Goal: Entertainment & Leisure: Consume media (video, audio)

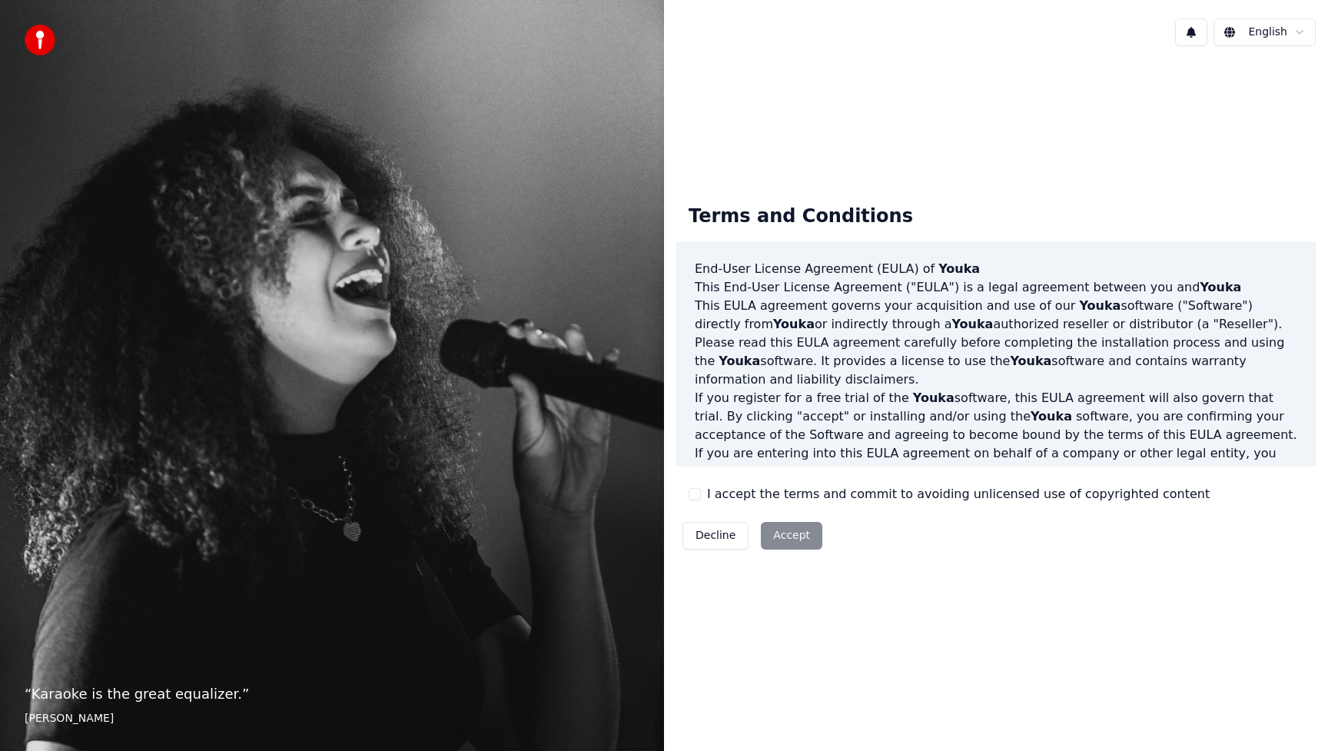
click at [699, 493] on button "I accept the terms and commit to avoiding unlicensed use of copyrighted content" at bounding box center [695, 494] width 12 height 12
click at [789, 530] on button "Accept" at bounding box center [792, 536] width 62 height 28
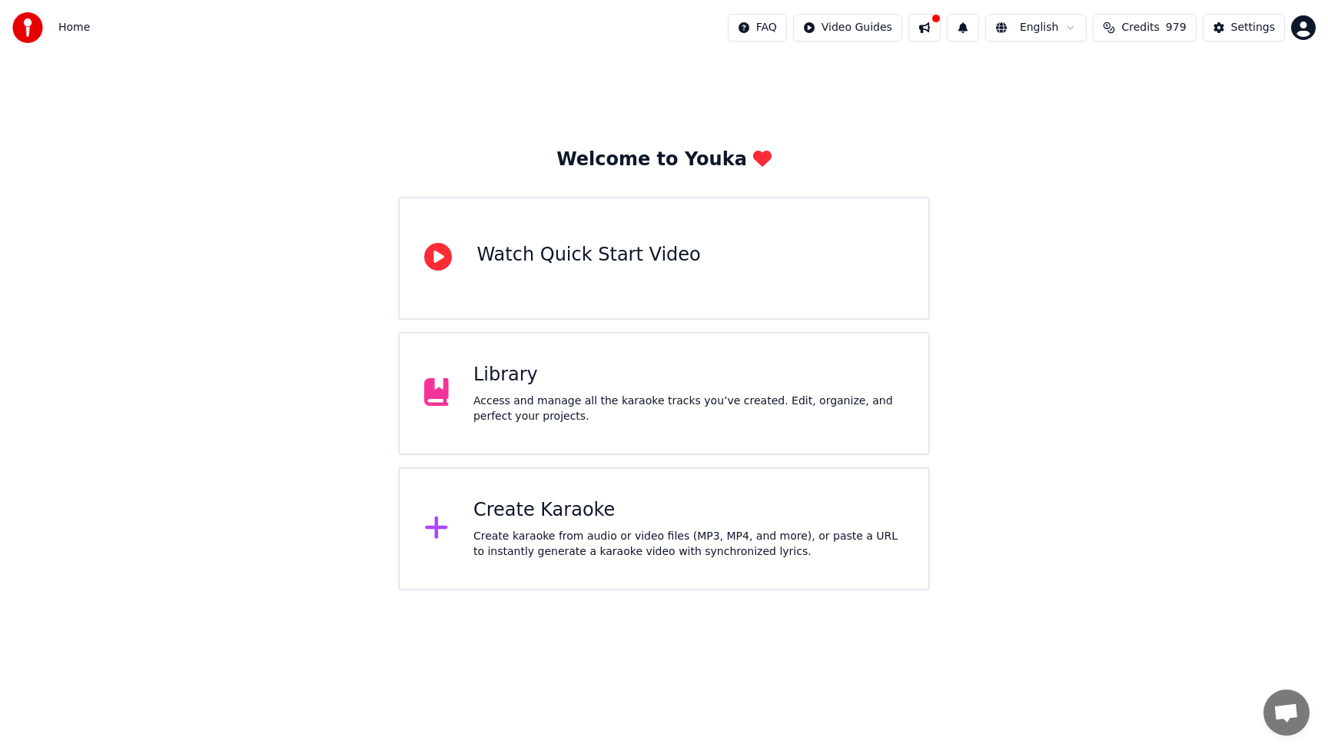
click at [581, 402] on div "Access and manage all the karaoke tracks you’ve created. Edit, organize, and pe…" at bounding box center [689, 409] width 431 height 31
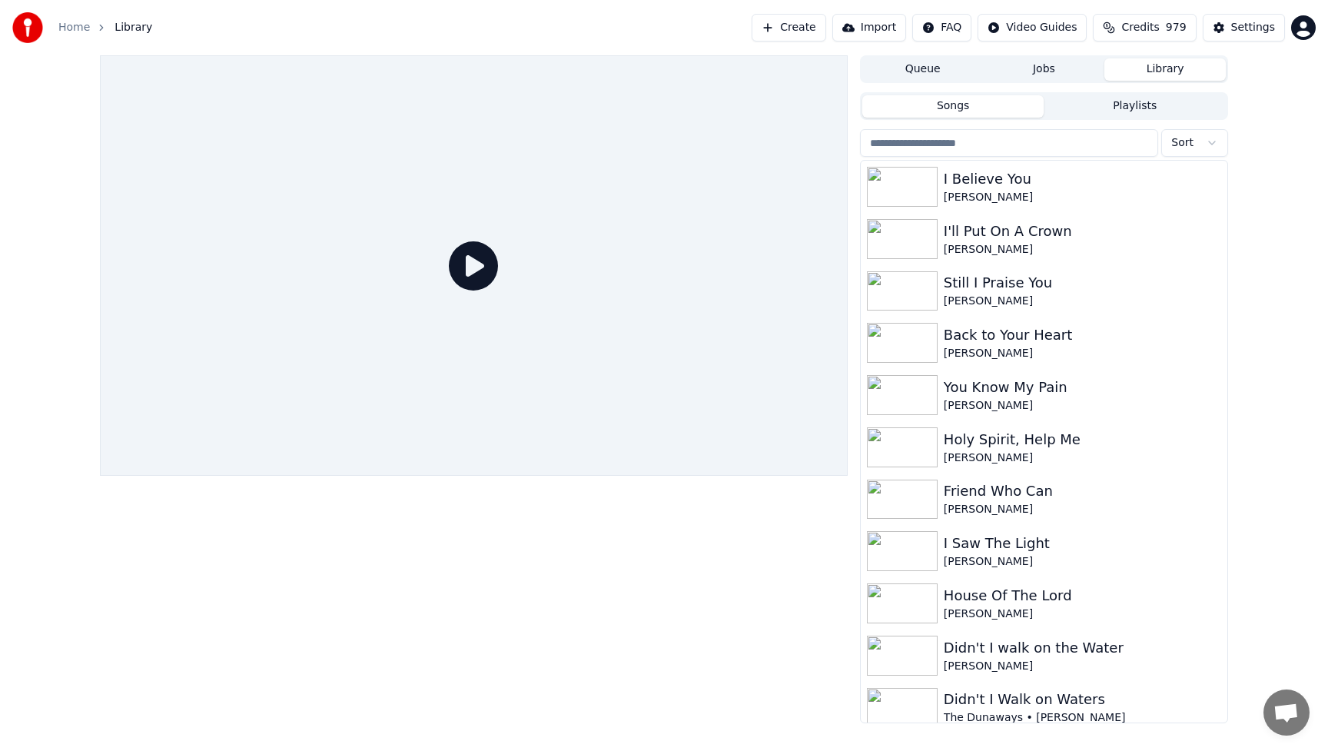
click at [1107, 107] on button "Playlists" at bounding box center [1135, 106] width 182 height 22
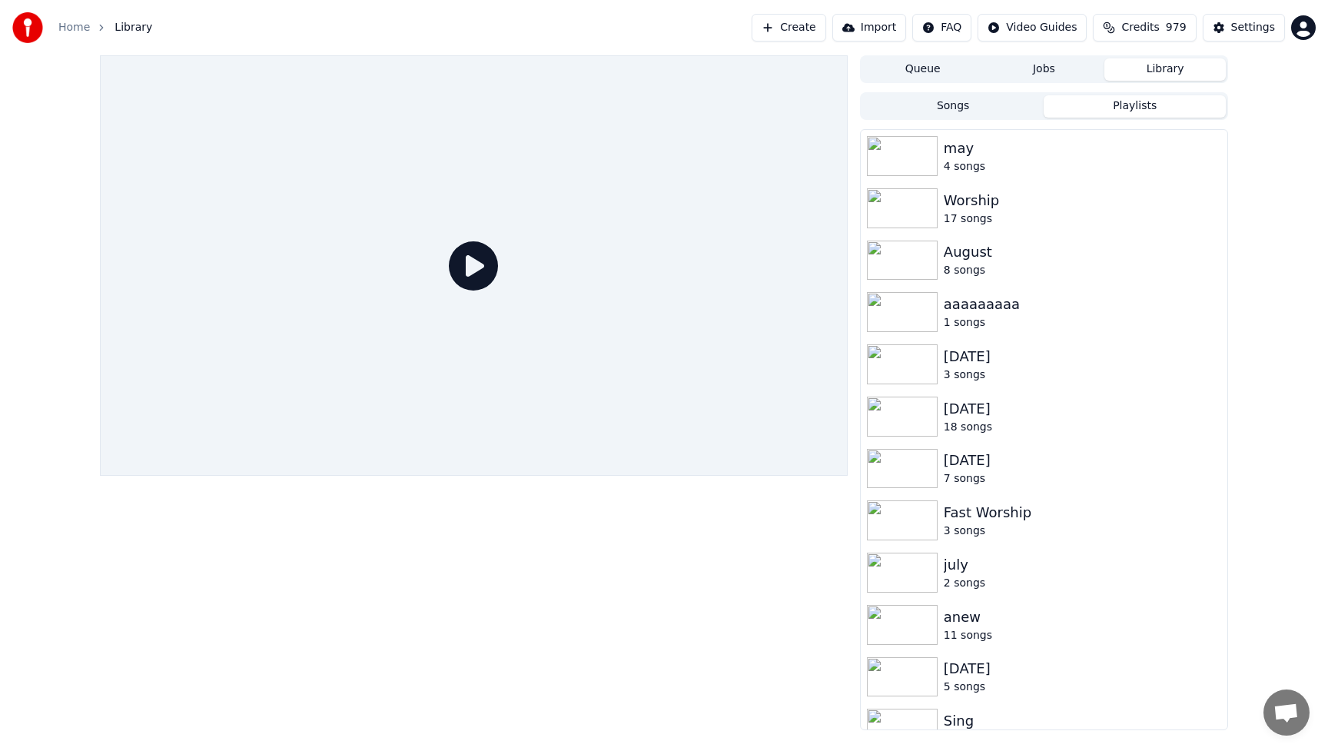
click at [1315, 490] on div "Queue Jobs Library Songs Playlists [DATE] songs Worship 17 songs [DATE] songs a…" at bounding box center [664, 392] width 1328 height 675
click at [1167, 720] on div "Sing" at bounding box center [1075, 721] width 262 height 22
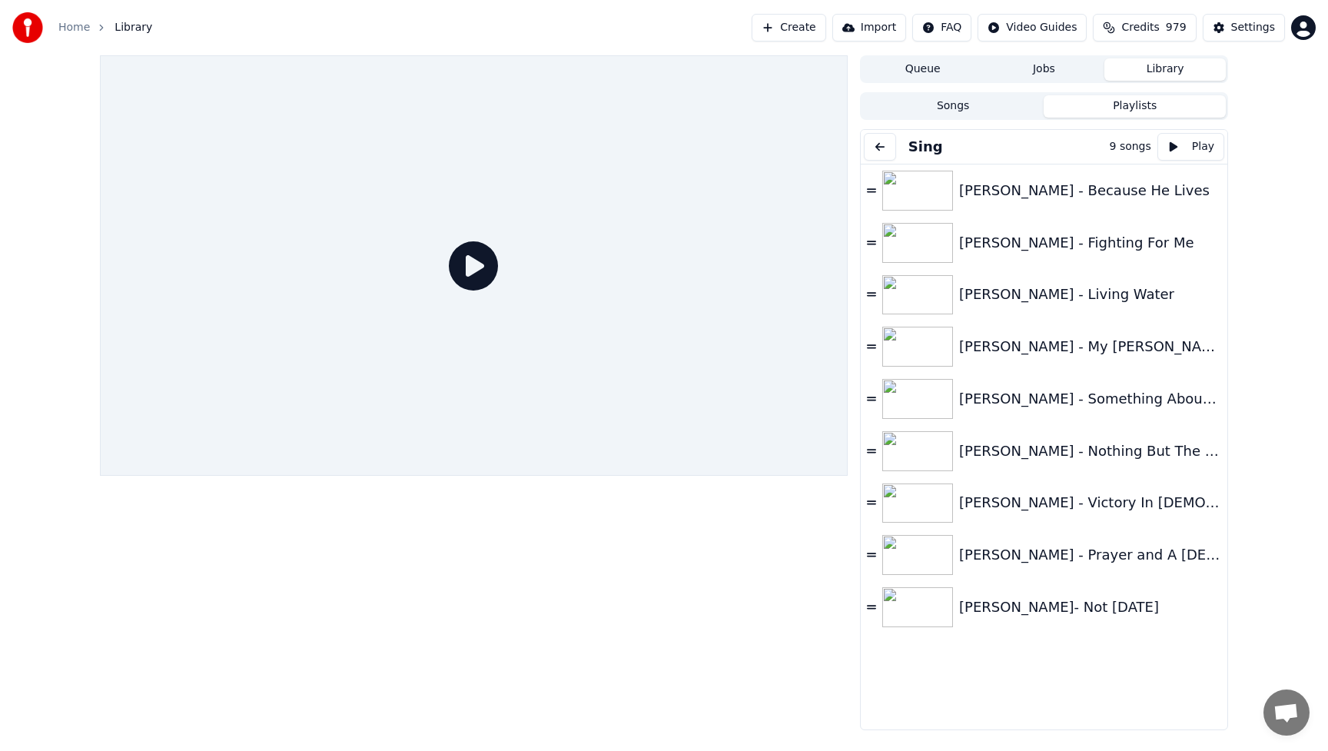
click at [1167, 720] on div "[PERSON_NAME] - Because He Lives [PERSON_NAME] - Fighting For Me [PERSON_NAME] …" at bounding box center [1044, 465] width 367 height 600
click at [880, 145] on button at bounding box center [880, 147] width 32 height 28
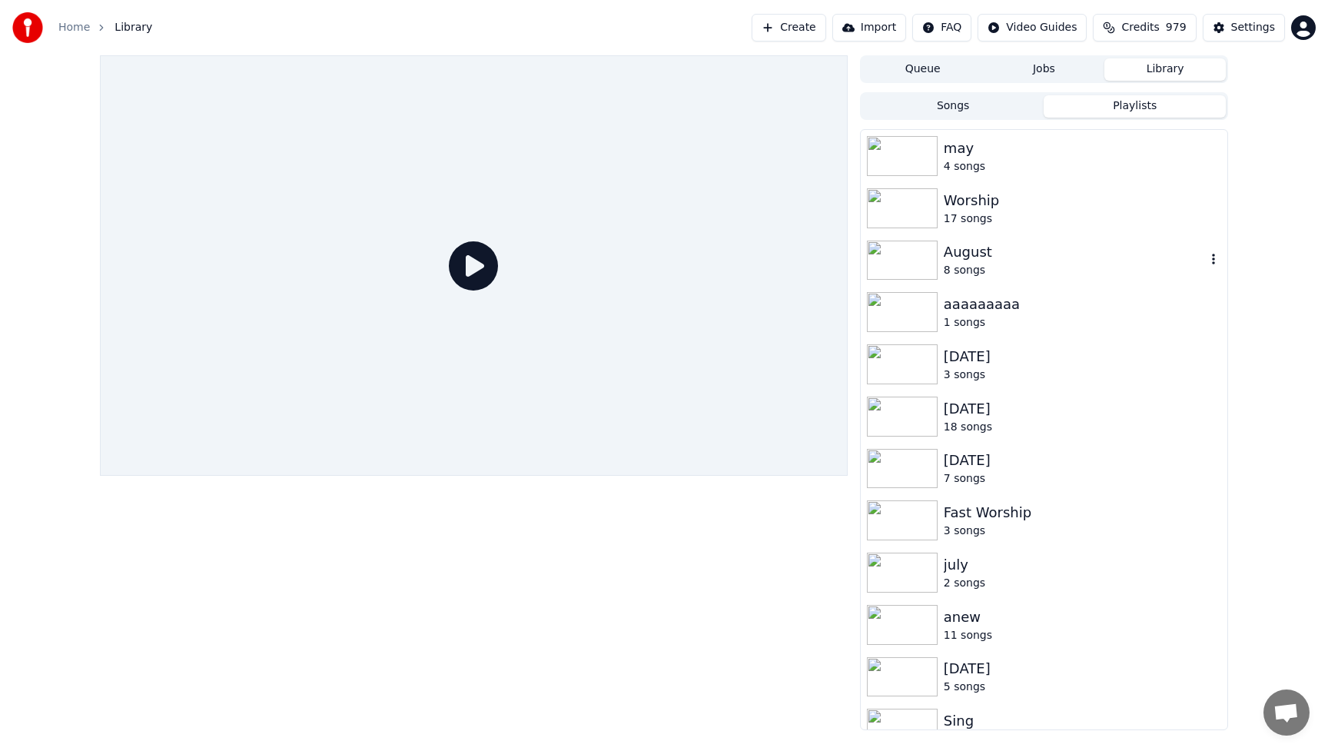
click at [959, 265] on div "8 songs" at bounding box center [1075, 270] width 262 height 15
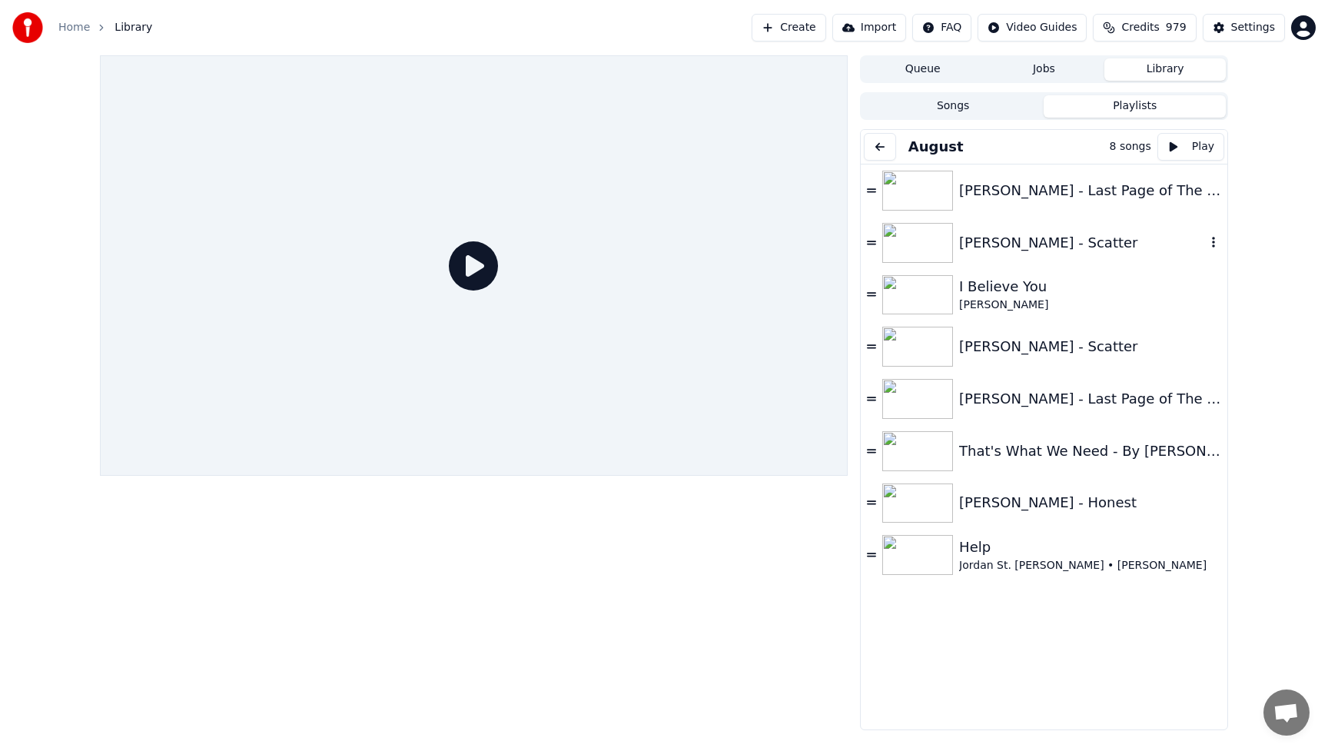
click at [1007, 246] on div "[PERSON_NAME] - Scatter" at bounding box center [1082, 243] width 247 height 22
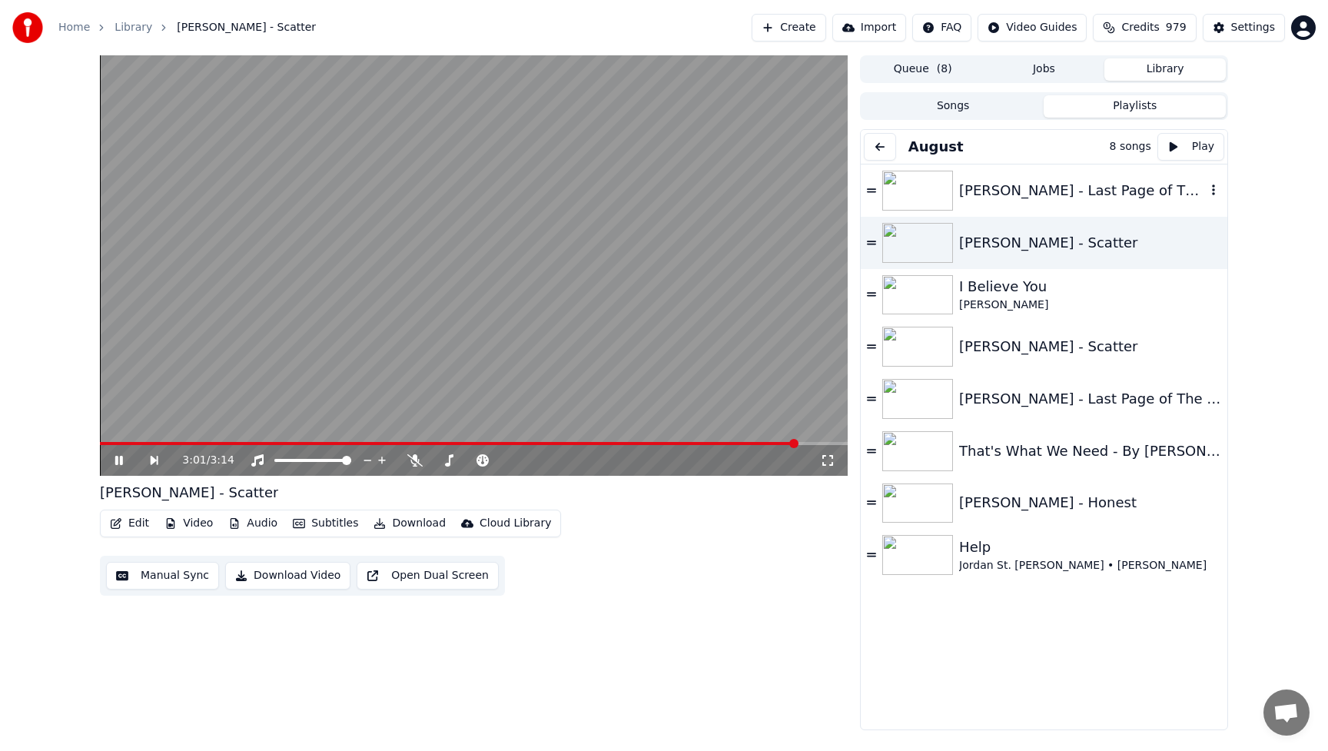
click at [1060, 186] on div "[PERSON_NAME] - Last Page of The [DEMOGRAPHIC_DATA] ft. [PERSON_NAME]" at bounding box center [1082, 191] width 247 height 22
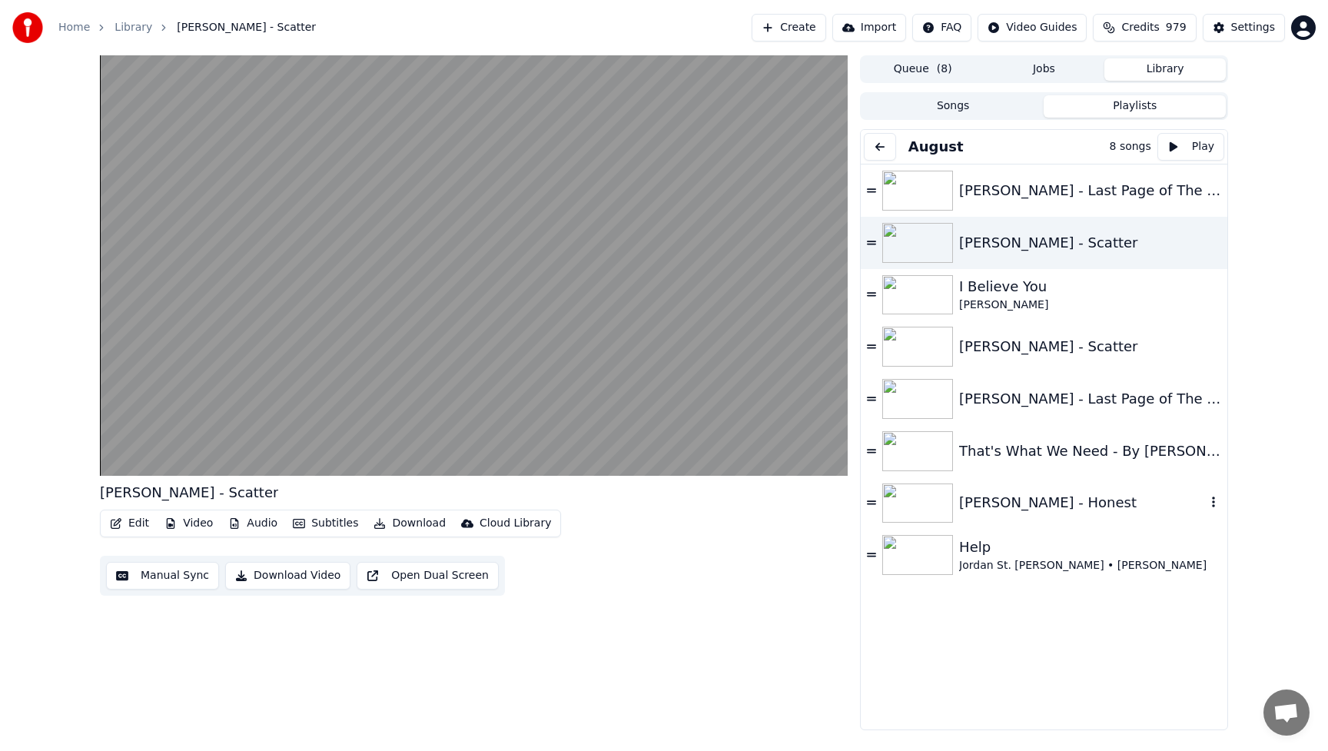
click at [1137, 504] on div "[PERSON_NAME] - Honest" at bounding box center [1082, 503] width 247 height 22
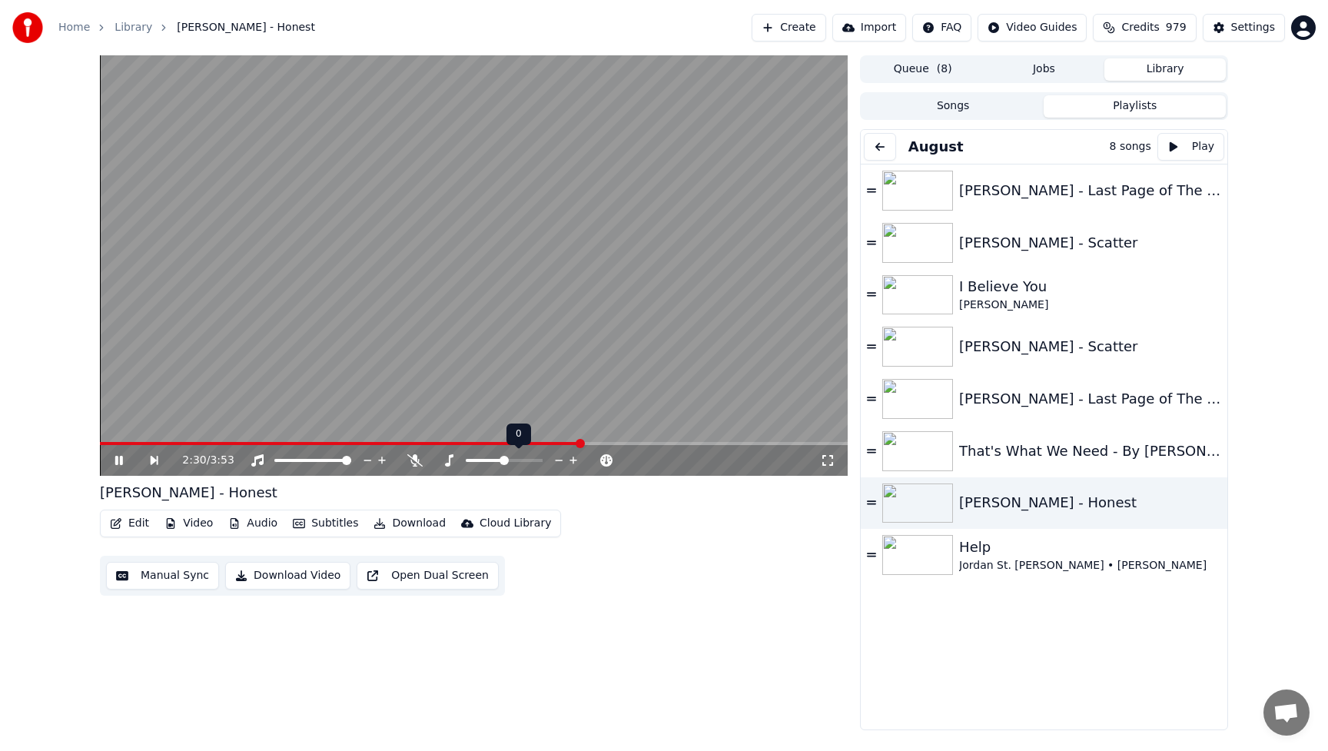
click at [557, 460] on icon at bounding box center [559, 460] width 15 height 15
click at [436, 282] on video at bounding box center [474, 265] width 748 height 421
click at [107, 442] on span at bounding box center [419, 443] width 638 height 3
click at [442, 461] on span at bounding box center [470, 460] width 77 height 3
click at [130, 461] on icon at bounding box center [129, 460] width 35 height 12
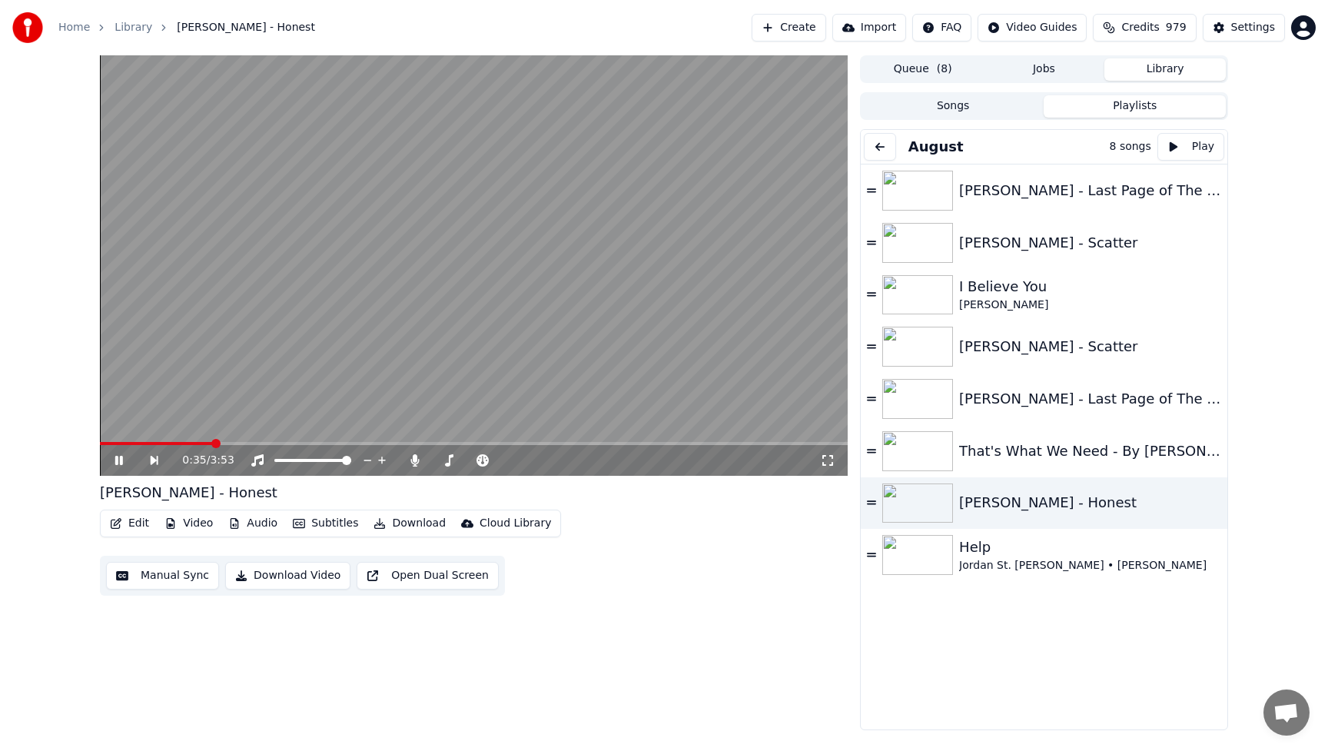
click at [110, 444] on span at bounding box center [156, 443] width 113 height 3
click at [106, 444] on span at bounding box center [103, 443] width 6 height 3
click at [213, 312] on video at bounding box center [474, 265] width 748 height 421
click at [103, 444] on span at bounding box center [101, 443] width 3 height 3
click at [419, 455] on icon at bounding box center [414, 460] width 15 height 12
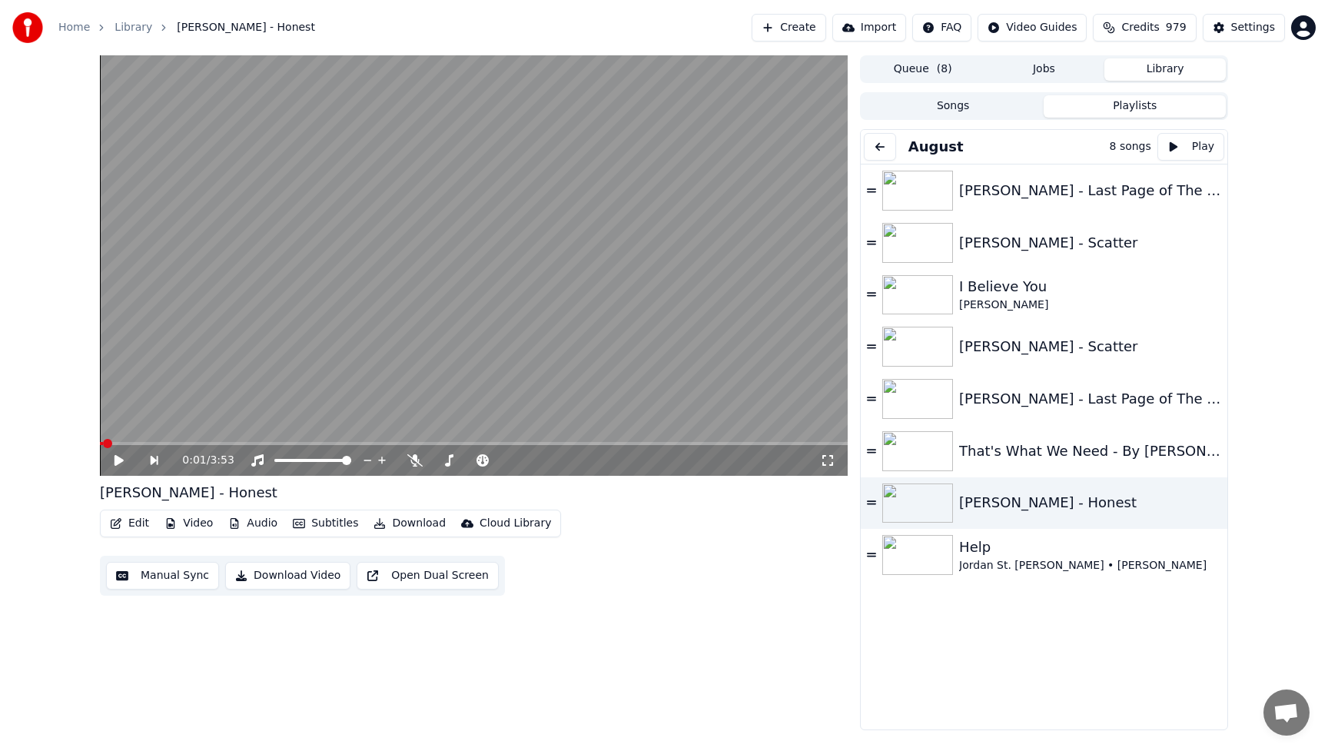
click at [123, 460] on icon at bounding box center [119, 460] width 9 height 11
click at [560, 456] on icon at bounding box center [559, 460] width 15 height 15
click at [563, 456] on icon at bounding box center [559, 460] width 15 height 15
click at [573, 457] on icon at bounding box center [574, 461] width 8 height 8
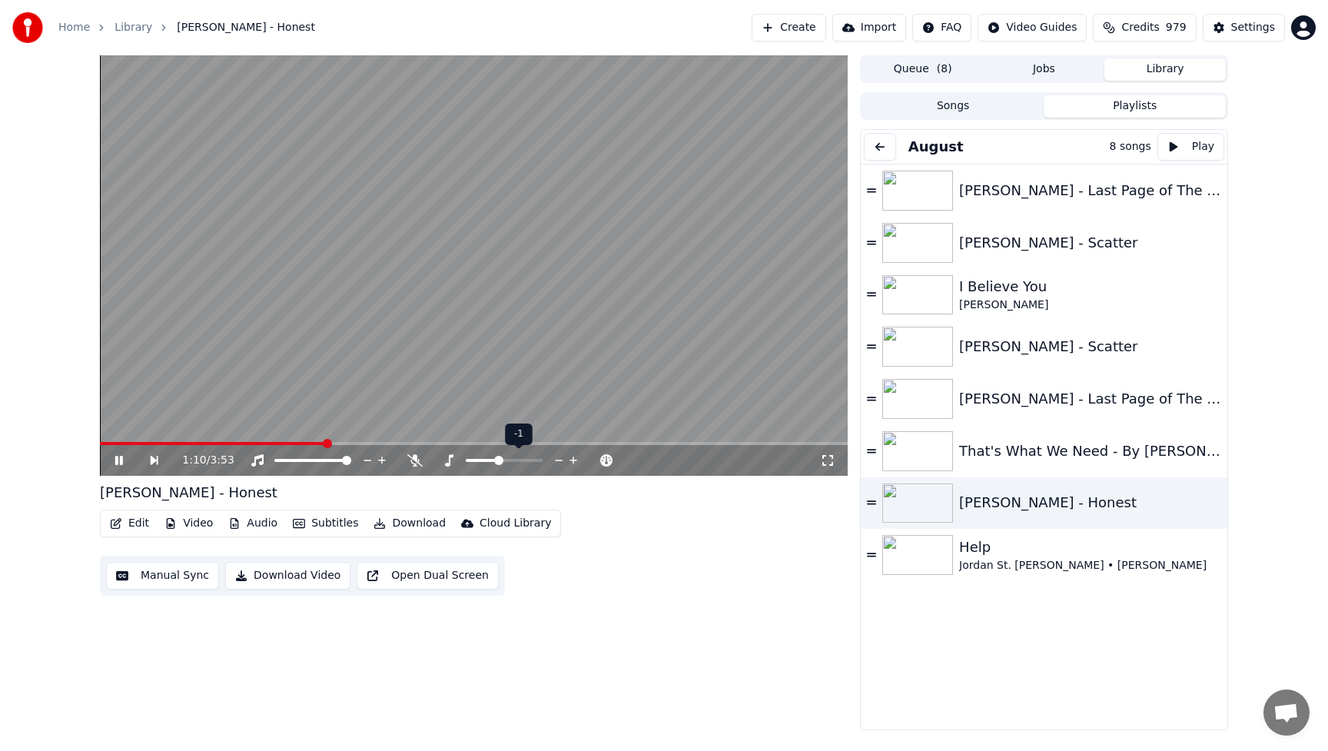
click at [573, 457] on icon at bounding box center [574, 461] width 8 height 8
click at [102, 444] on span at bounding box center [333, 443] width 466 height 3
click at [558, 459] on icon at bounding box center [559, 460] width 15 height 15
click at [100, 443] on span at bounding box center [100, 443] width 0 height 3
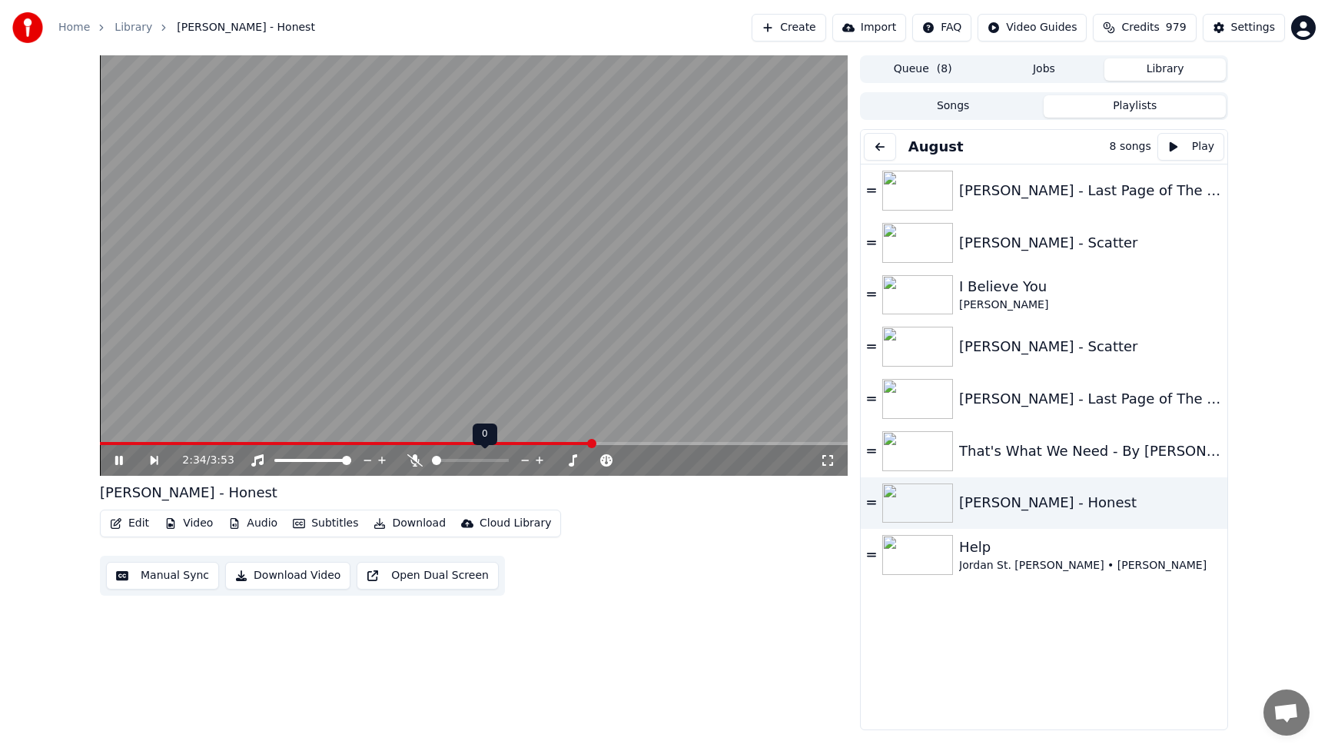
click at [524, 457] on icon at bounding box center [525, 460] width 15 height 15
click at [528, 459] on icon at bounding box center [525, 460] width 15 height 15
click at [541, 458] on icon at bounding box center [540, 460] width 15 height 15
click at [523, 459] on icon at bounding box center [525, 460] width 15 height 15
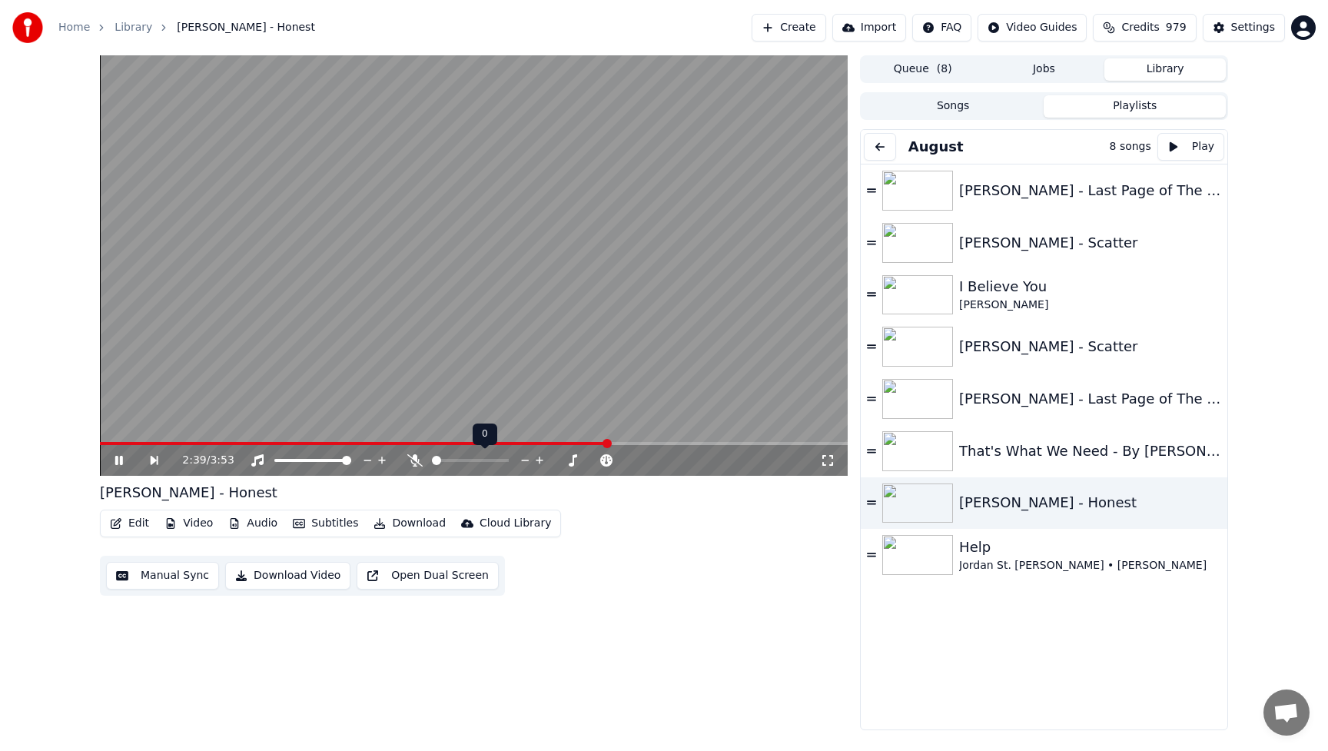
click at [523, 459] on icon at bounding box center [525, 460] width 15 height 15
click at [539, 459] on icon at bounding box center [540, 460] width 15 height 15
click at [545, 284] on video at bounding box center [474, 265] width 748 height 421
click at [103, 441] on video at bounding box center [474, 265] width 748 height 421
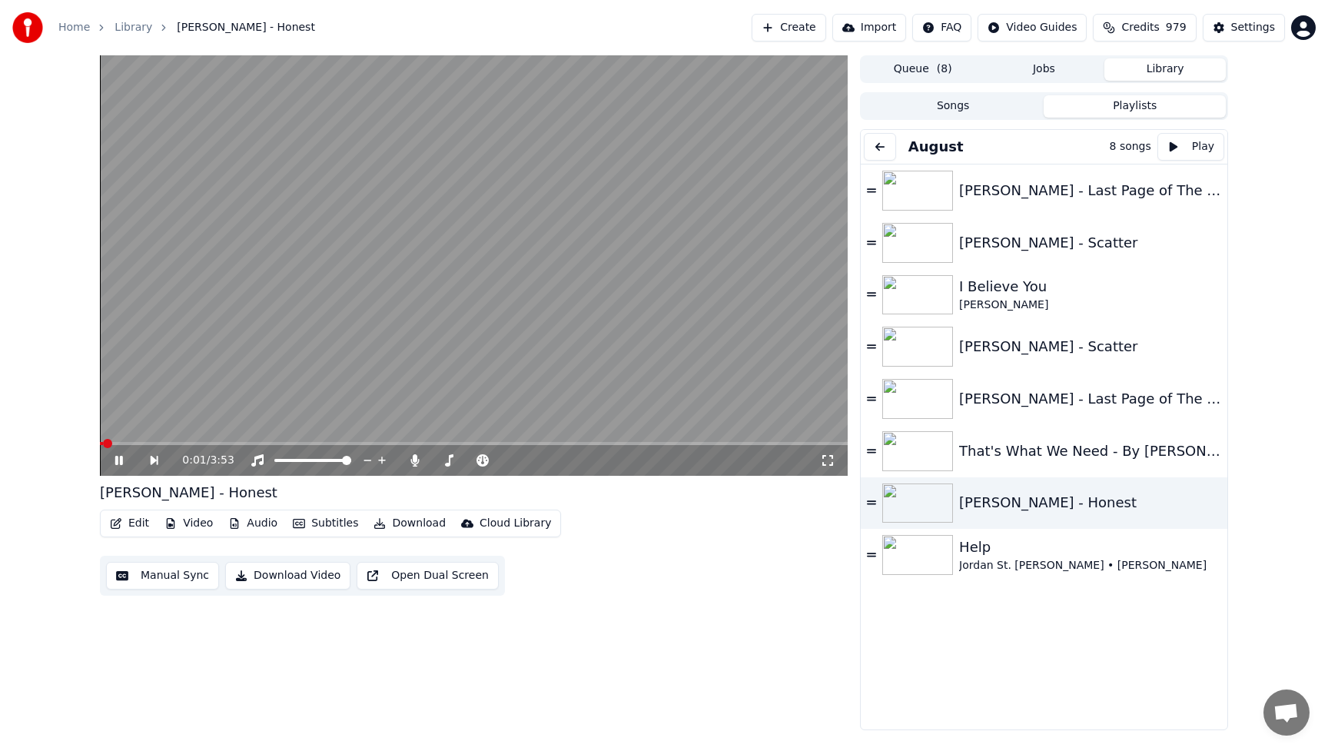
click at [101, 444] on span at bounding box center [101, 443] width 3 height 3
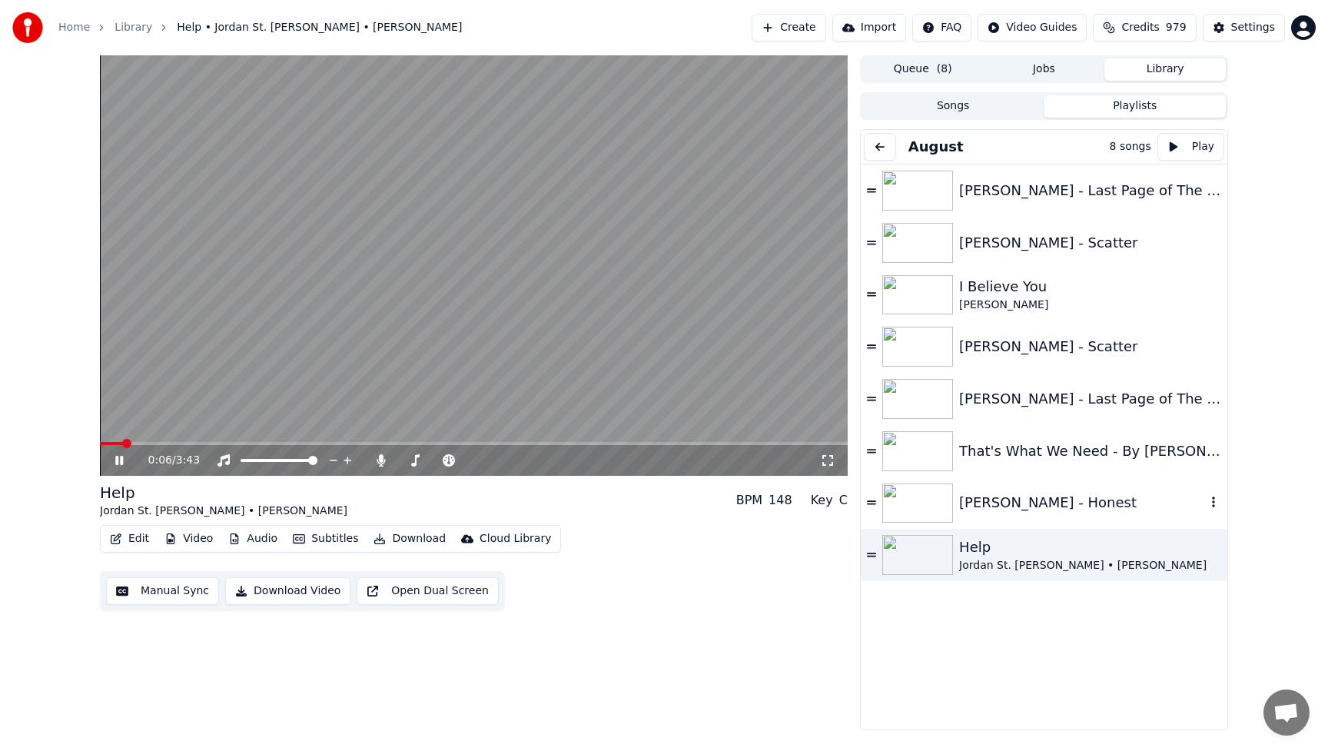
click at [1026, 507] on div "[PERSON_NAME] - Honest" at bounding box center [1082, 503] width 247 height 22
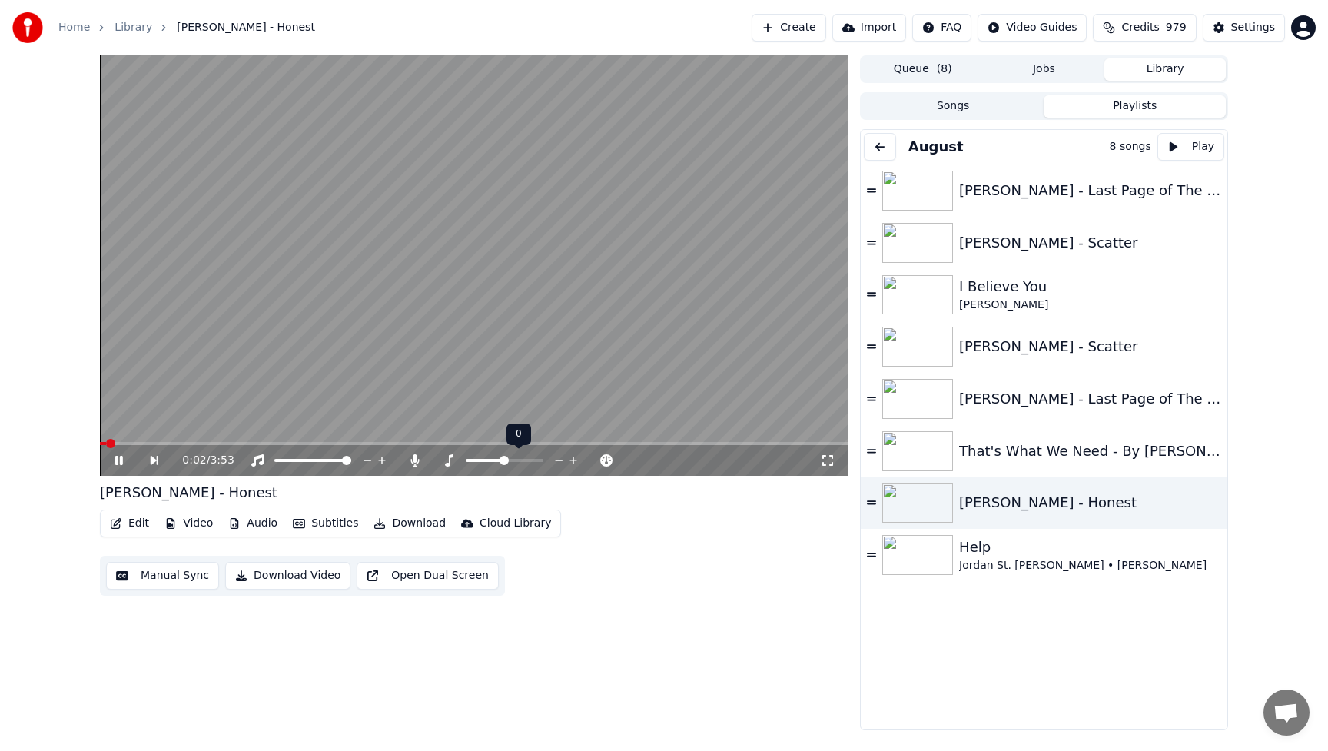
click at [576, 461] on icon at bounding box center [574, 460] width 15 height 15
click at [576, 461] on icon at bounding box center [574, 461] width 8 height 8
click at [564, 460] on icon at bounding box center [559, 460] width 15 height 15
click at [558, 458] on icon at bounding box center [559, 460] width 15 height 15
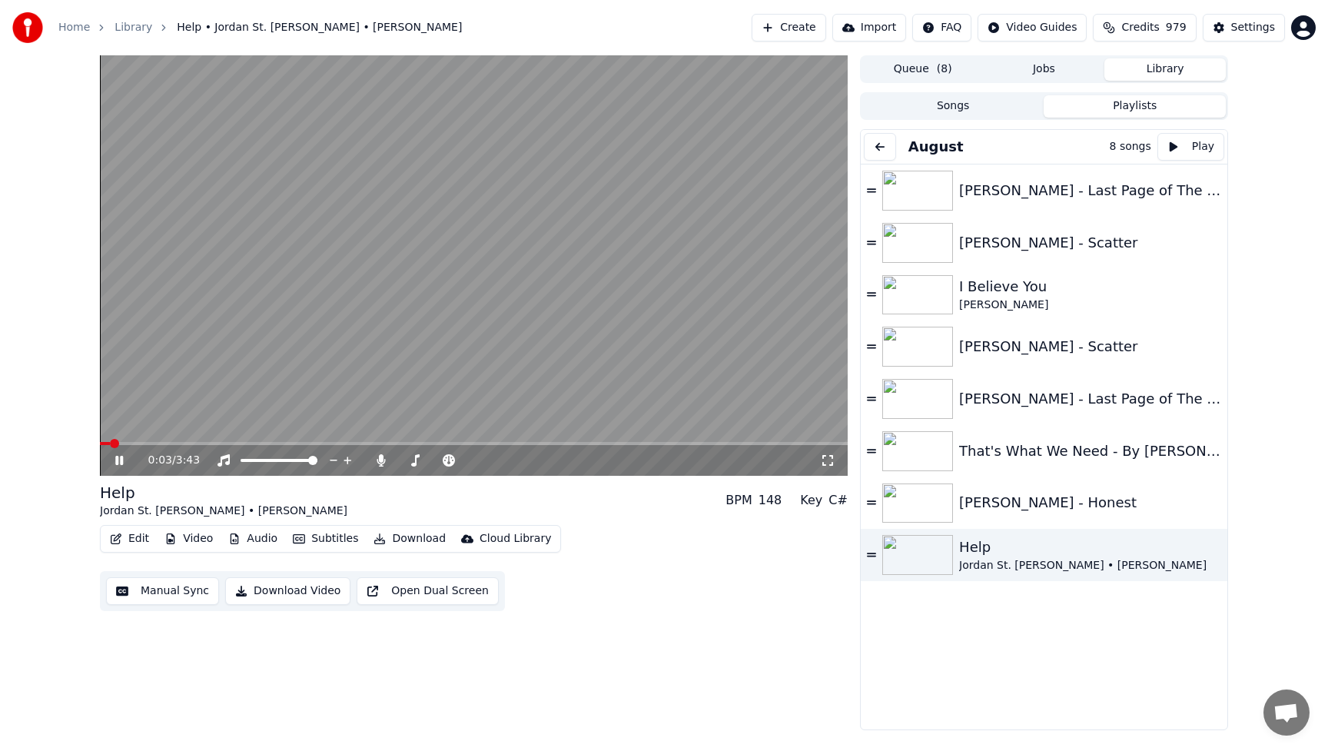
click at [108, 442] on span at bounding box center [105, 443] width 10 height 3
click at [525, 458] on icon at bounding box center [525, 460] width 15 height 15
click at [485, 285] on video at bounding box center [474, 265] width 748 height 421
click at [524, 458] on icon at bounding box center [525, 460] width 15 height 15
click at [103, 443] on span at bounding box center [276, 443] width 353 height 3
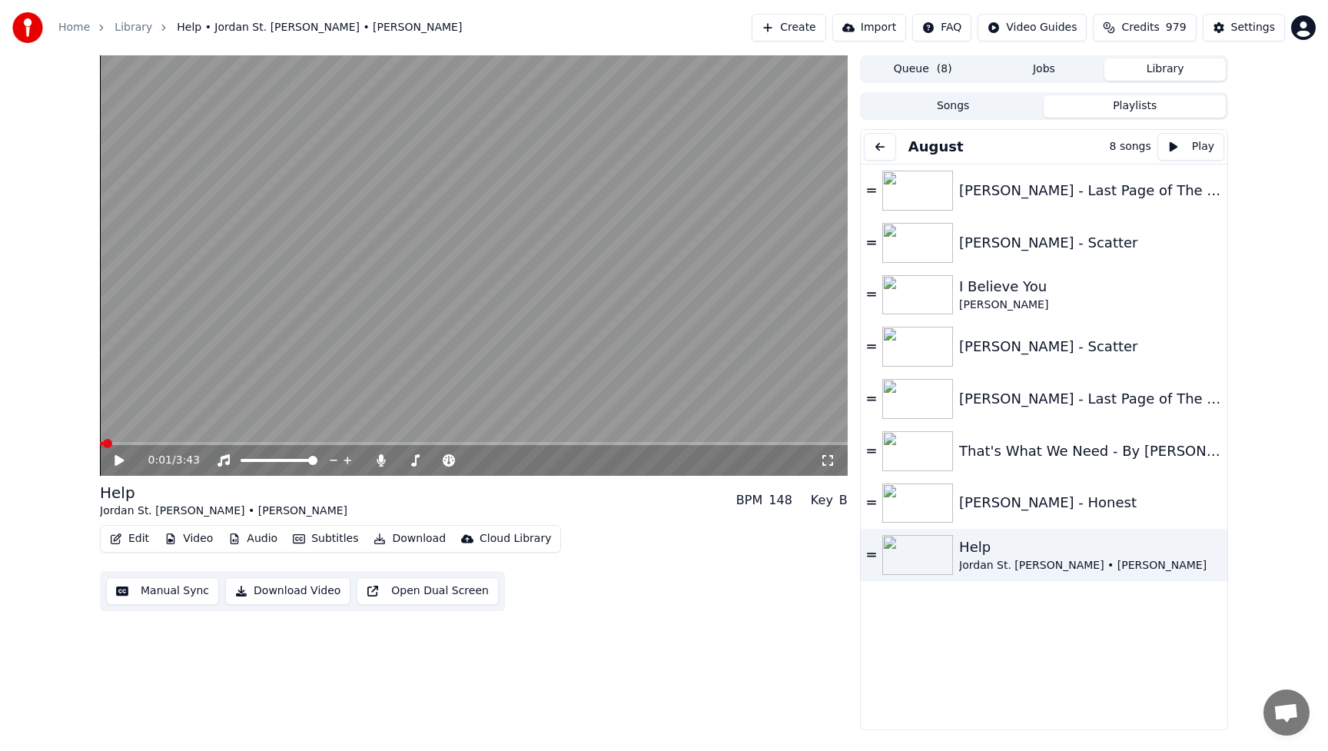
click at [115, 455] on icon at bounding box center [130, 460] width 36 height 12
click at [103, 443] on span at bounding box center [119, 443] width 38 height 3
click at [540, 457] on icon at bounding box center [539, 460] width 15 height 15
